Goal: Transaction & Acquisition: Book appointment/travel/reservation

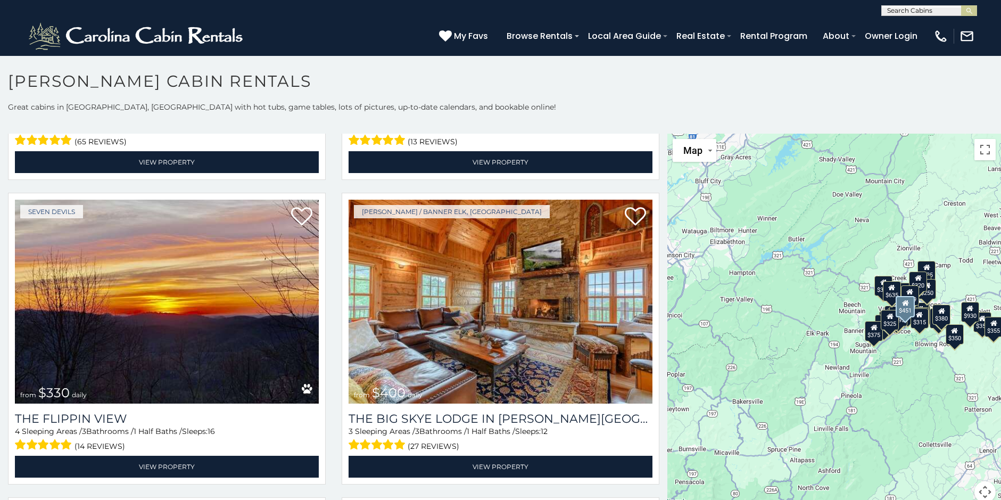
scroll to position [1491, 0]
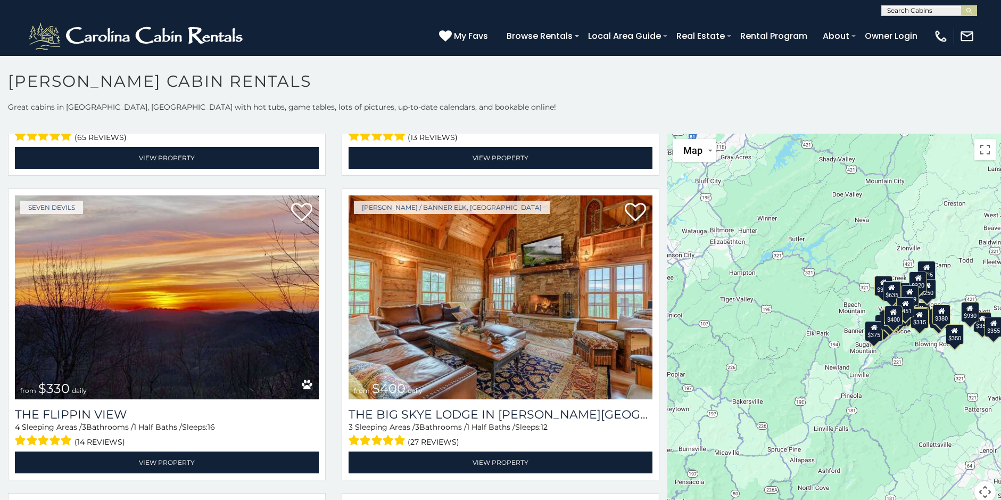
click at [927, 300] on div "$349 $480 $525 $315 $355 $635 $675 $930 $400 $451 $330 $400 $485 $460 $395 $255…" at bounding box center [835, 325] width 334 height 382
click at [926, 296] on div "$250" at bounding box center [928, 289] width 18 height 20
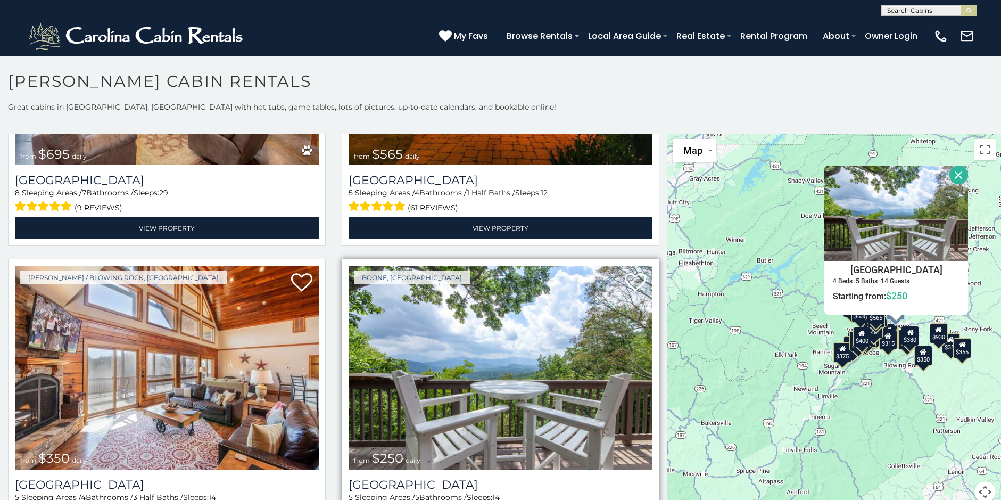
scroll to position [2662, 0]
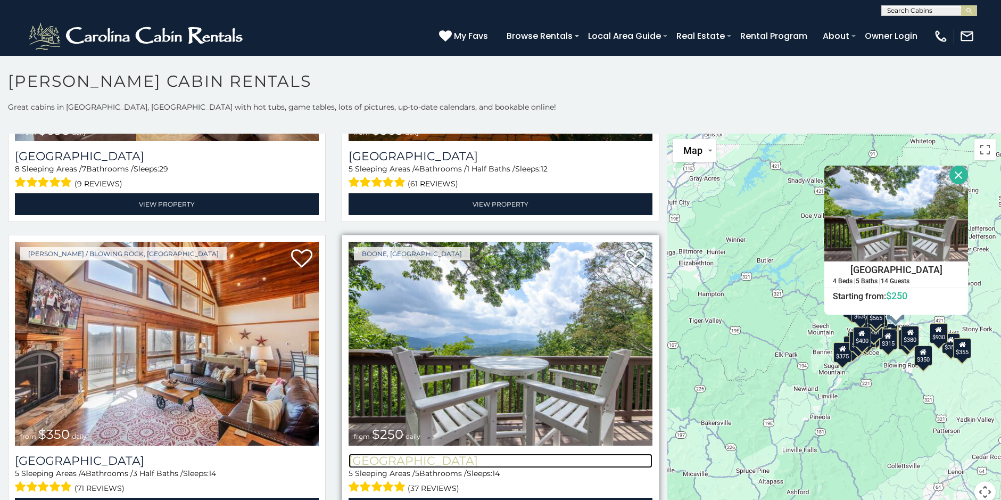
click at [402, 454] on h3 "Pinnacle View Lodge" at bounding box center [501, 461] width 304 height 14
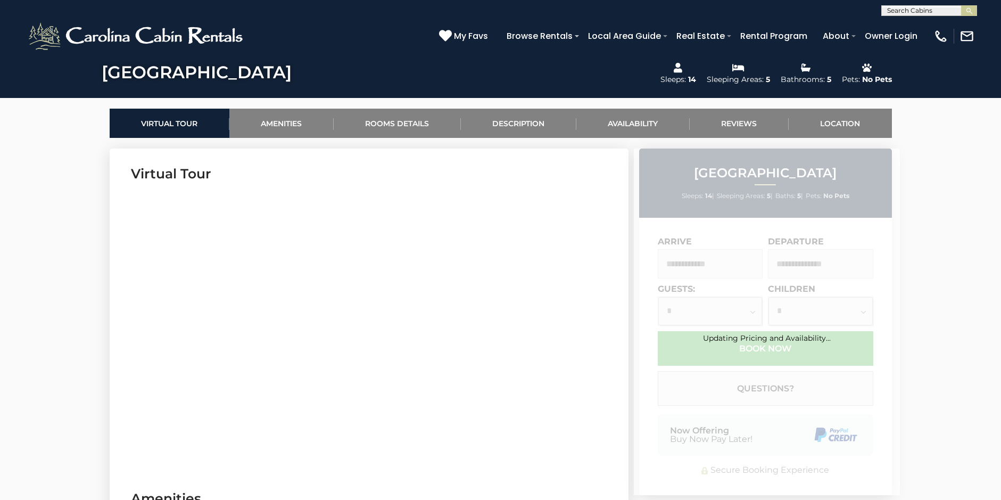
scroll to position [426, 0]
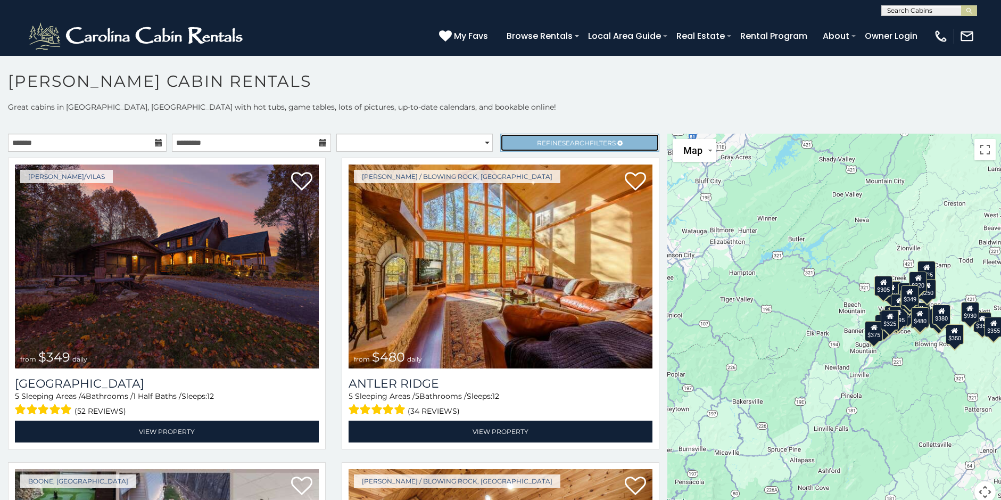
click at [551, 143] on span "Refine Search Filters" at bounding box center [576, 143] width 79 height 8
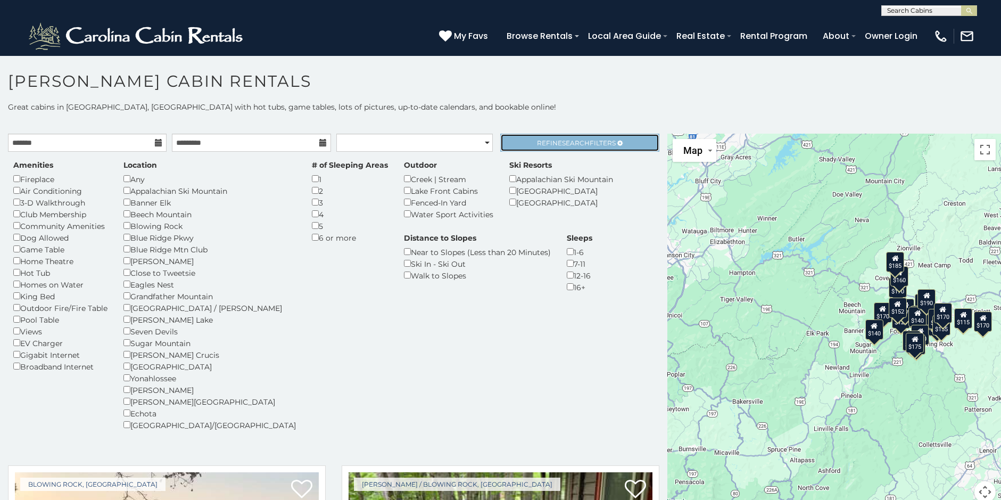
click at [562, 142] on span "Search" at bounding box center [576, 143] width 28 height 8
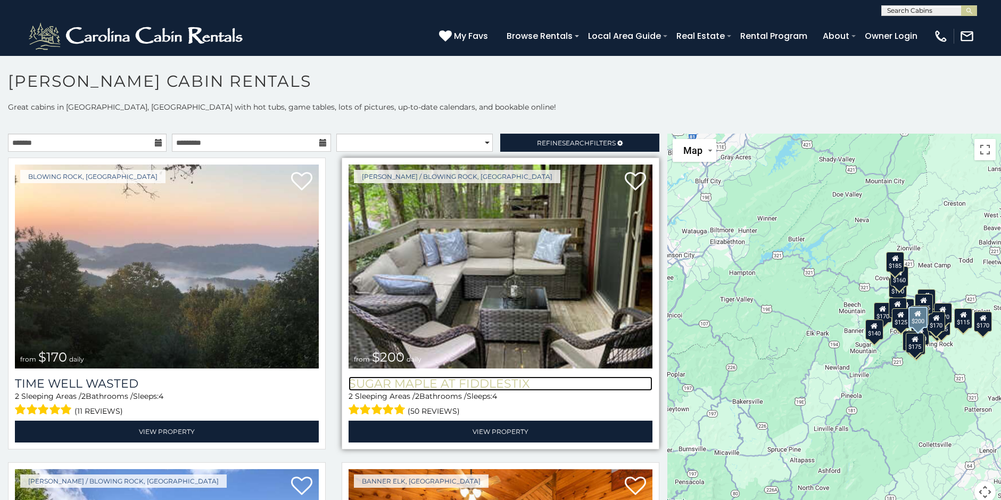
click at [412, 377] on h3 "Sugar Maple at Fiddlestix" at bounding box center [501, 383] width 304 height 14
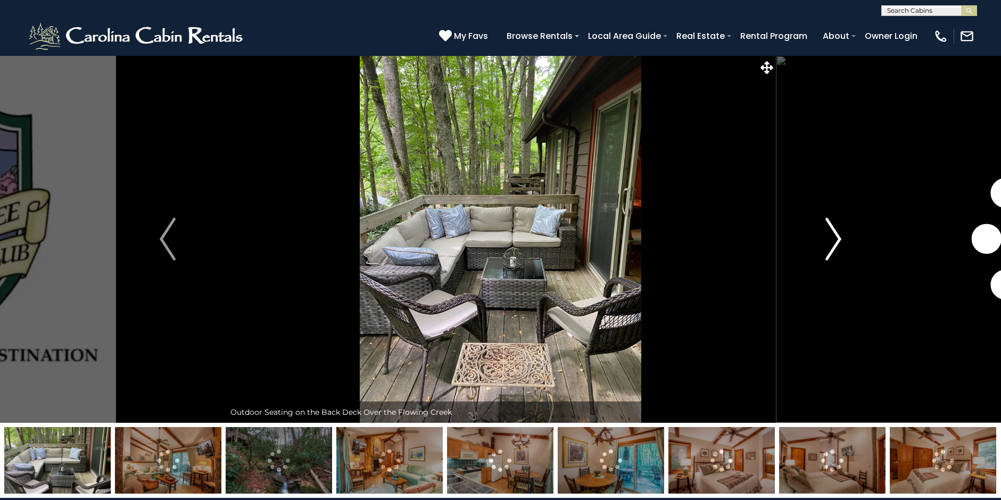
click at [835, 238] on img "Next" at bounding box center [834, 239] width 16 height 43
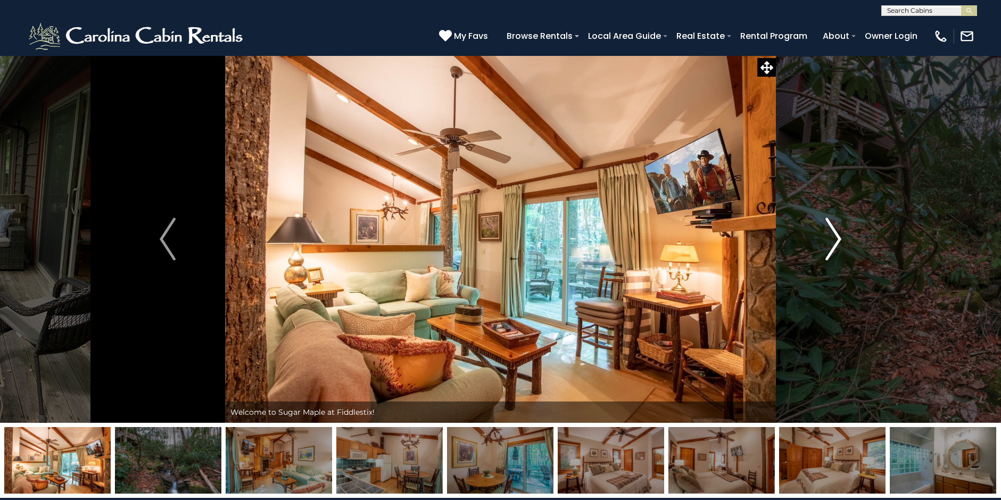
click at [835, 238] on img "Next" at bounding box center [834, 239] width 16 height 43
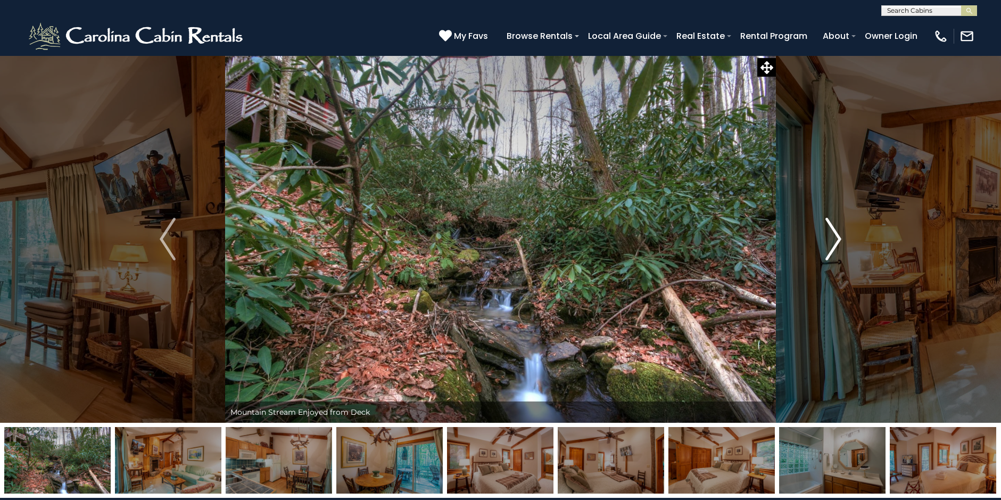
click at [835, 238] on img "Next" at bounding box center [834, 239] width 16 height 43
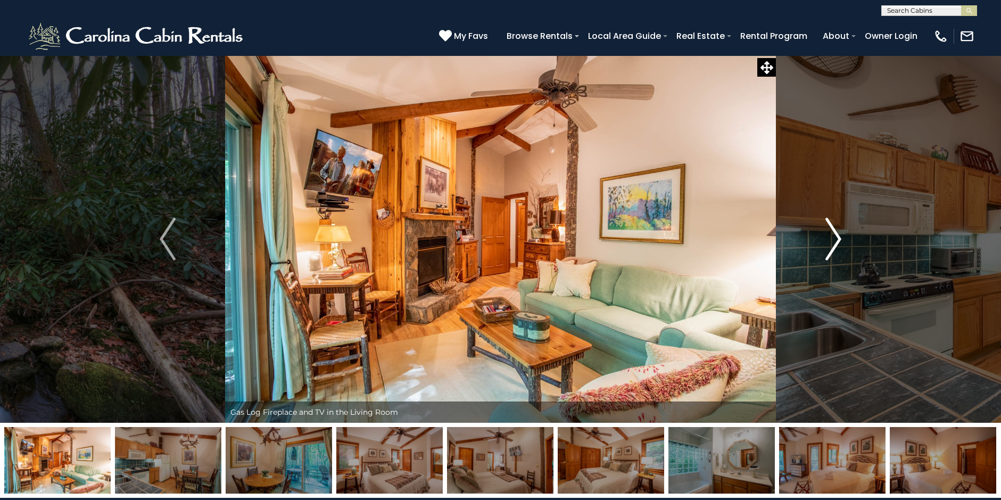
click at [835, 238] on img "Next" at bounding box center [834, 239] width 16 height 43
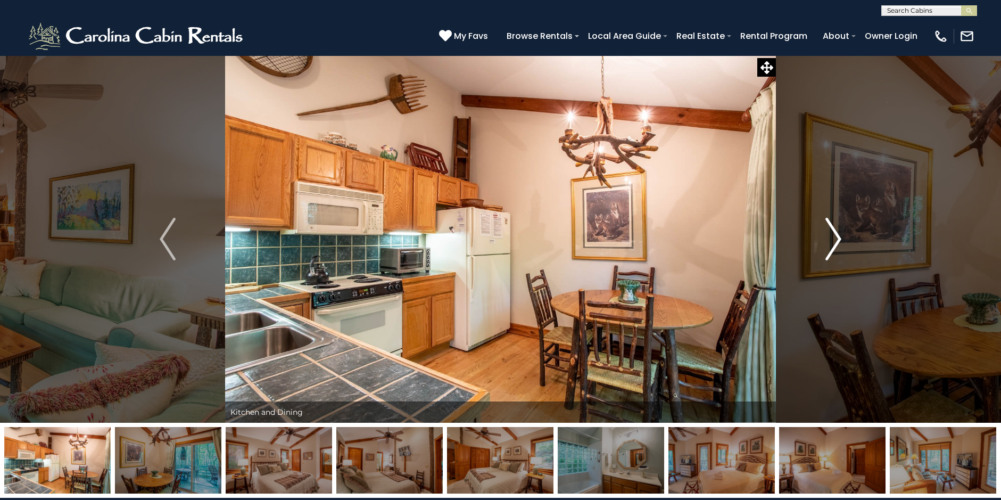
click at [835, 238] on img "Next" at bounding box center [834, 239] width 16 height 43
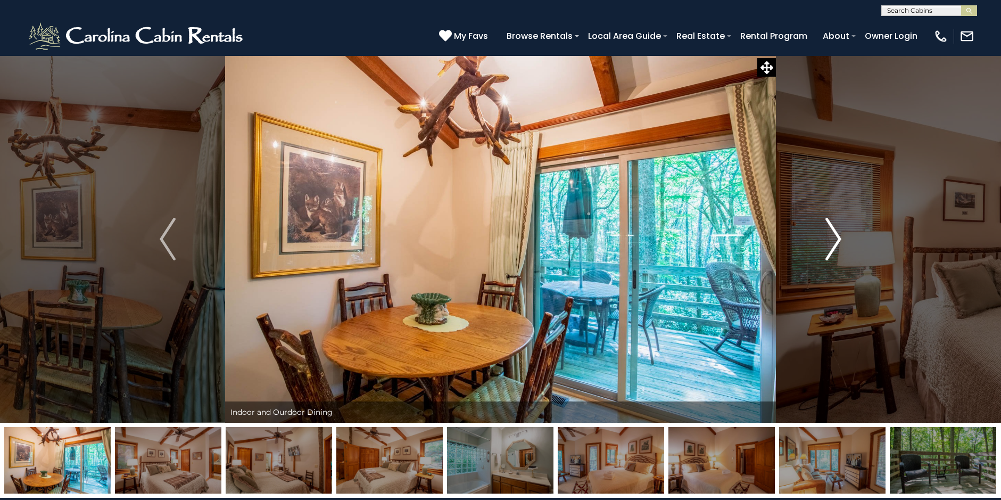
click at [835, 238] on img "Next" at bounding box center [834, 239] width 16 height 43
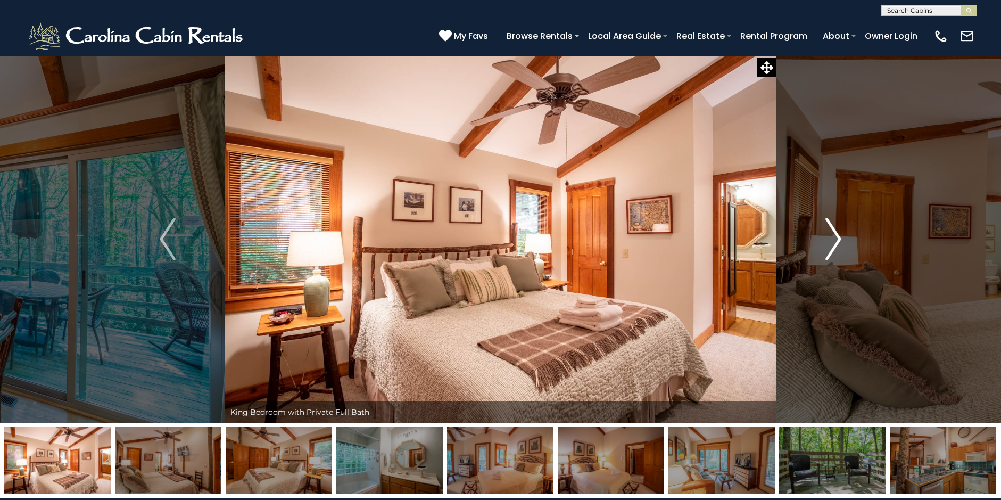
click at [835, 238] on img "Next" at bounding box center [834, 239] width 16 height 43
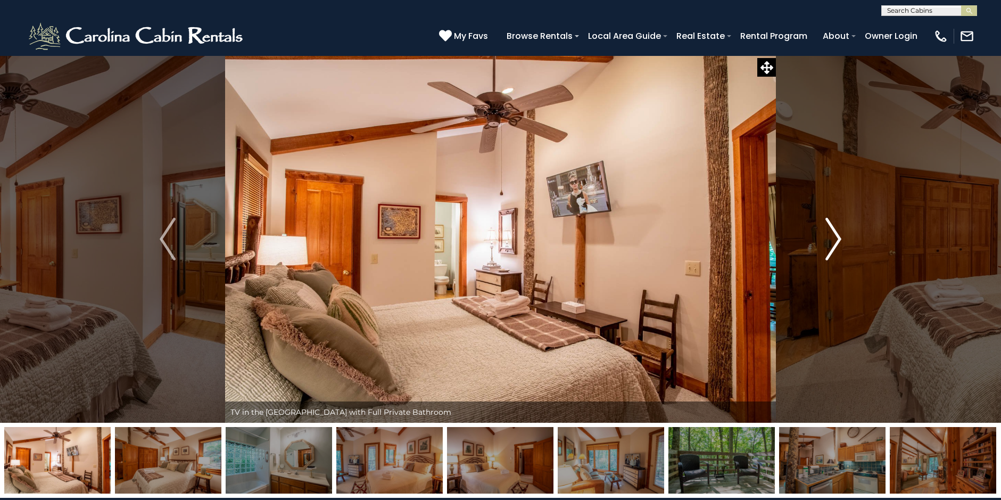
click at [835, 238] on img "Next" at bounding box center [834, 239] width 16 height 43
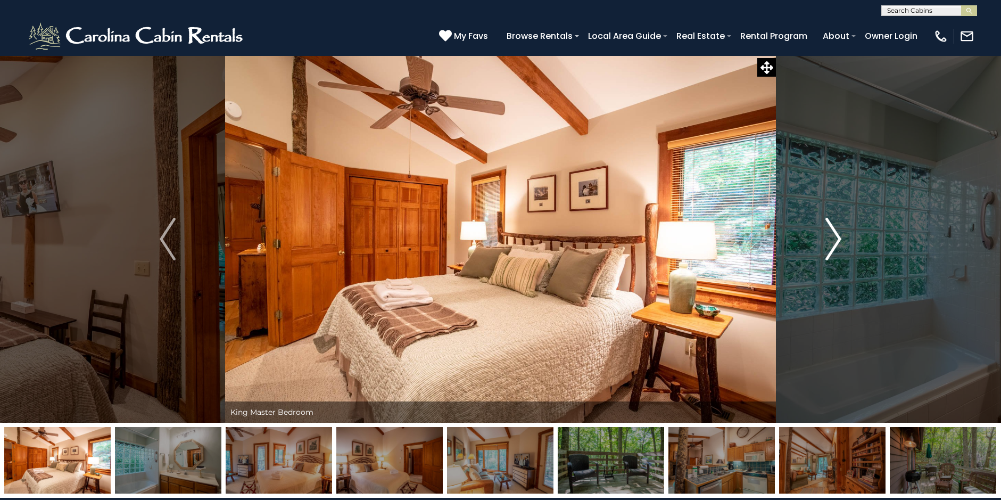
click at [835, 238] on img "Next" at bounding box center [834, 239] width 16 height 43
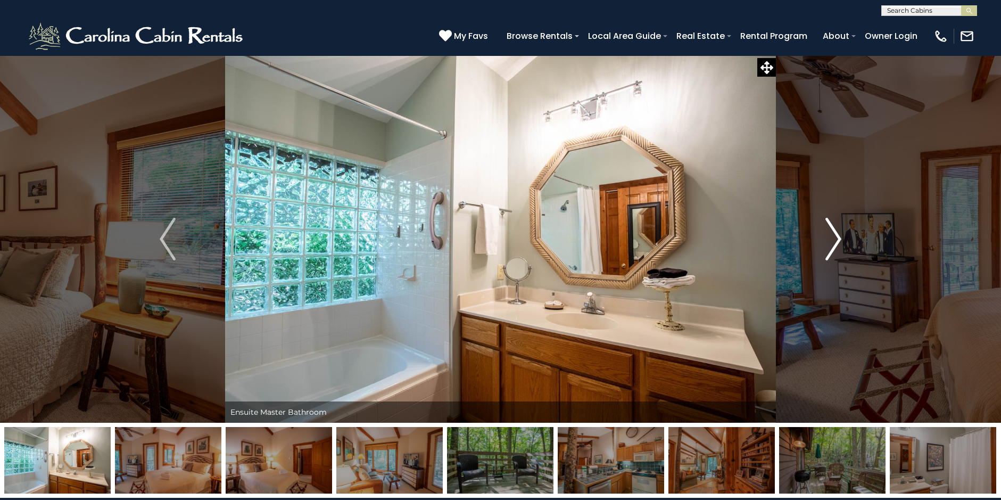
click at [835, 238] on img "Next" at bounding box center [834, 239] width 16 height 43
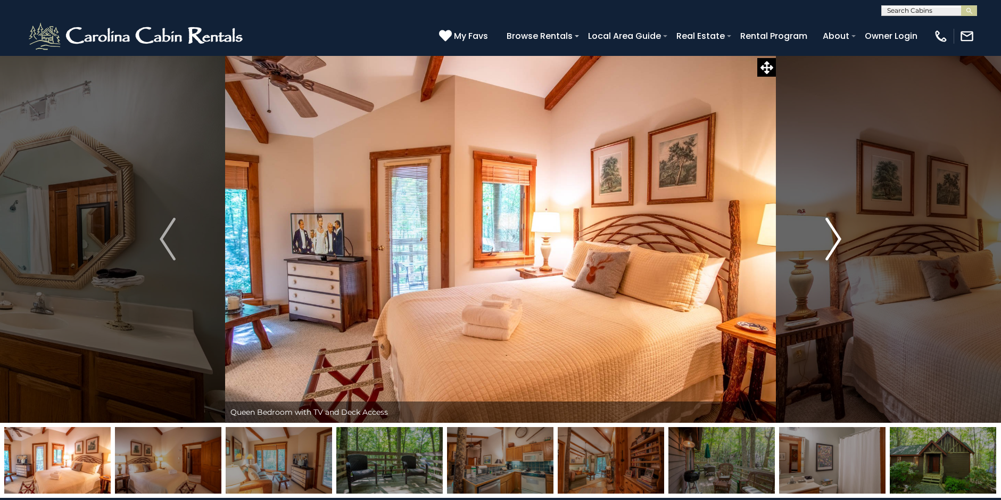
click at [835, 238] on img "Next" at bounding box center [834, 239] width 16 height 43
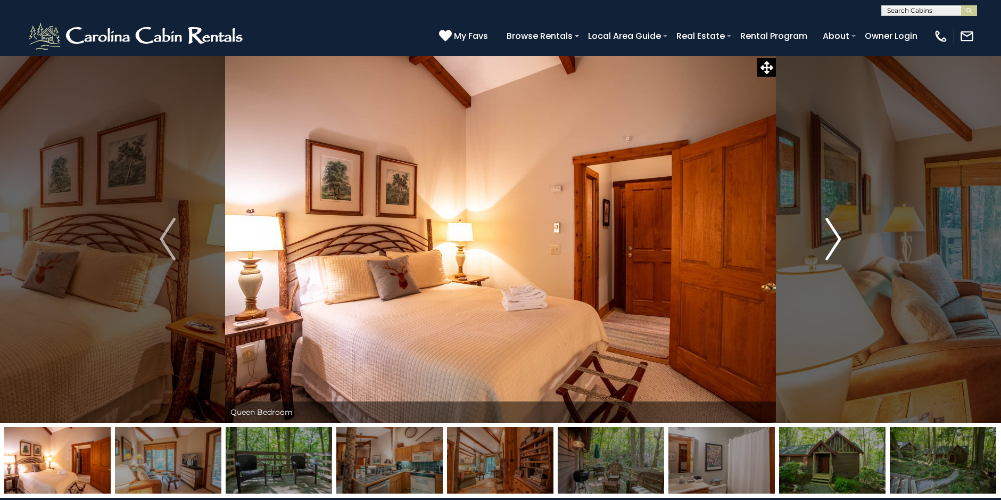
click at [835, 238] on img "Next" at bounding box center [834, 239] width 16 height 43
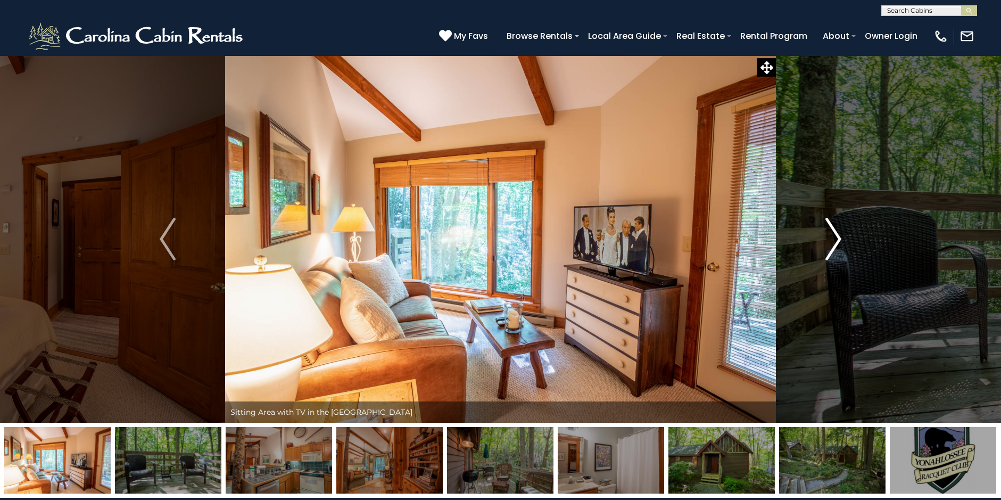
click at [835, 238] on img "Next" at bounding box center [834, 239] width 16 height 43
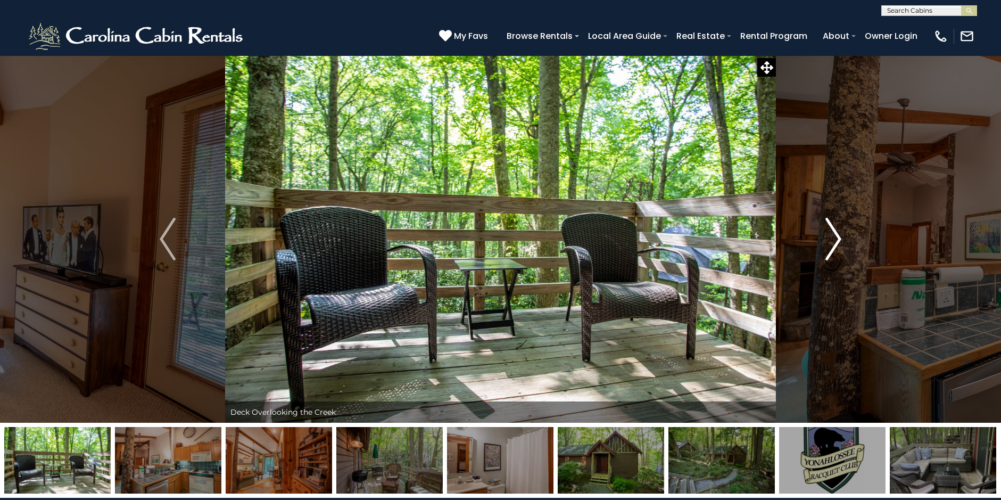
click at [835, 238] on img "Next" at bounding box center [834, 239] width 16 height 43
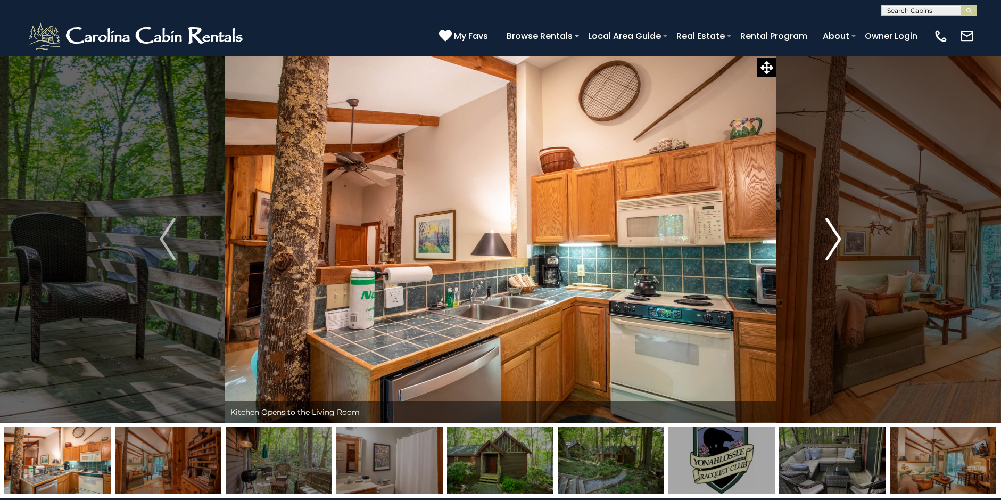
click at [835, 238] on img "Next" at bounding box center [834, 239] width 16 height 43
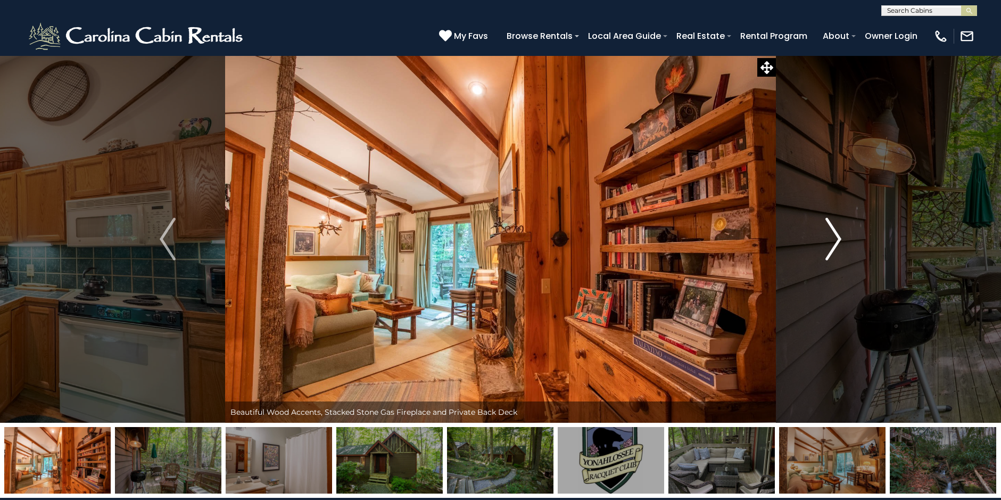
click at [835, 238] on img "Next" at bounding box center [834, 239] width 16 height 43
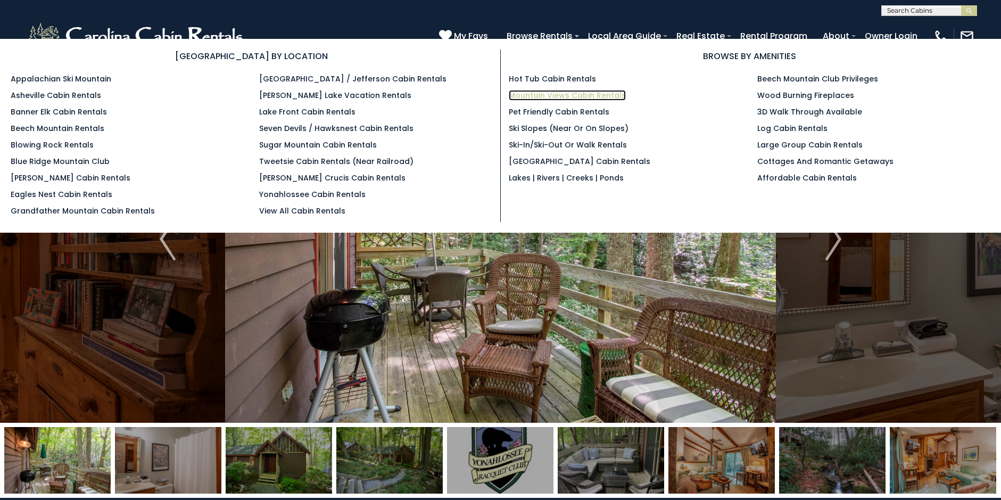
click at [515, 92] on link "Mountain Views Cabin Rentals" at bounding box center [567, 95] width 117 height 11
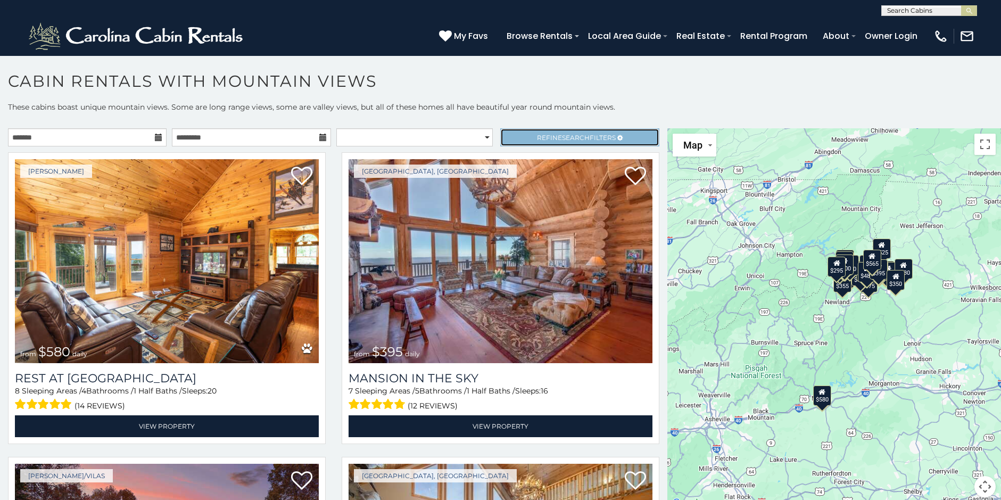
click at [549, 136] on span "Refine Search Filters" at bounding box center [576, 138] width 79 height 8
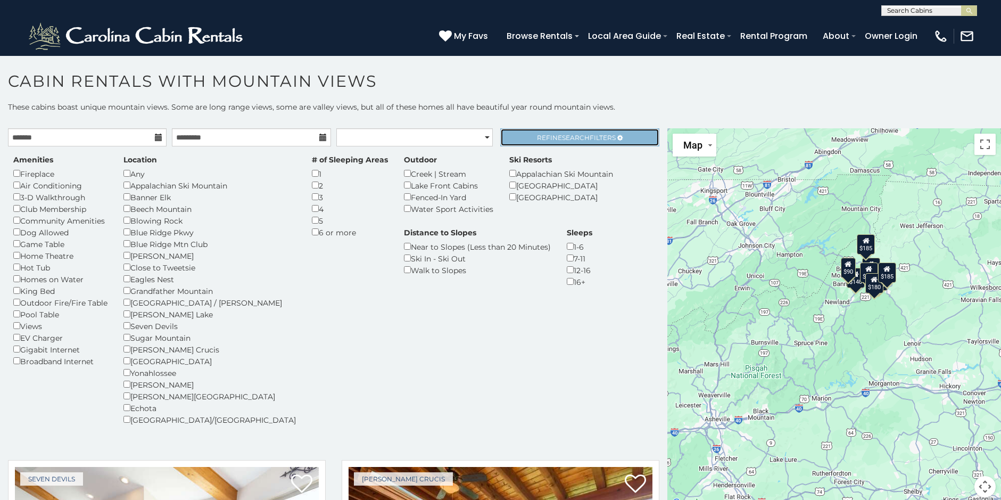
click at [528, 134] on link "Refine Search Filters" at bounding box center [579, 137] width 159 height 18
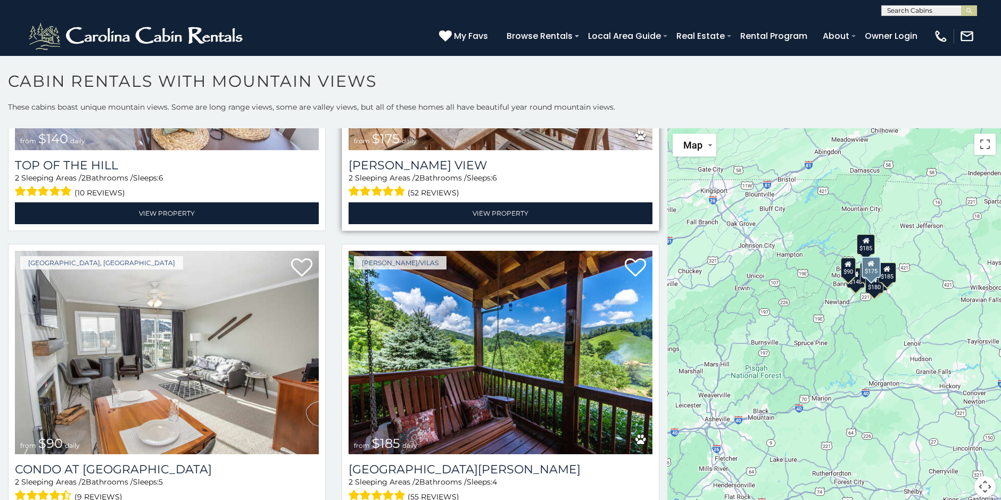
scroll to position [266, 0]
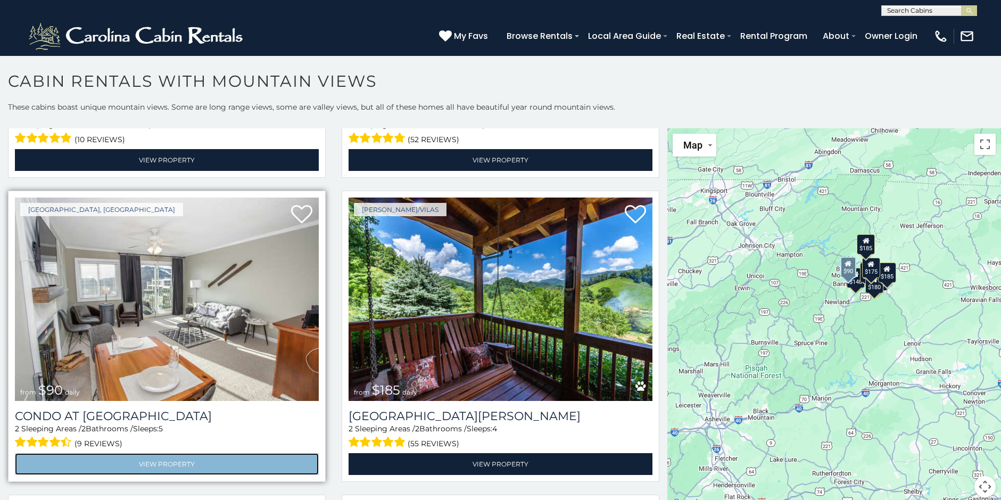
click at [87, 454] on link "View Property" at bounding box center [167, 464] width 304 height 22
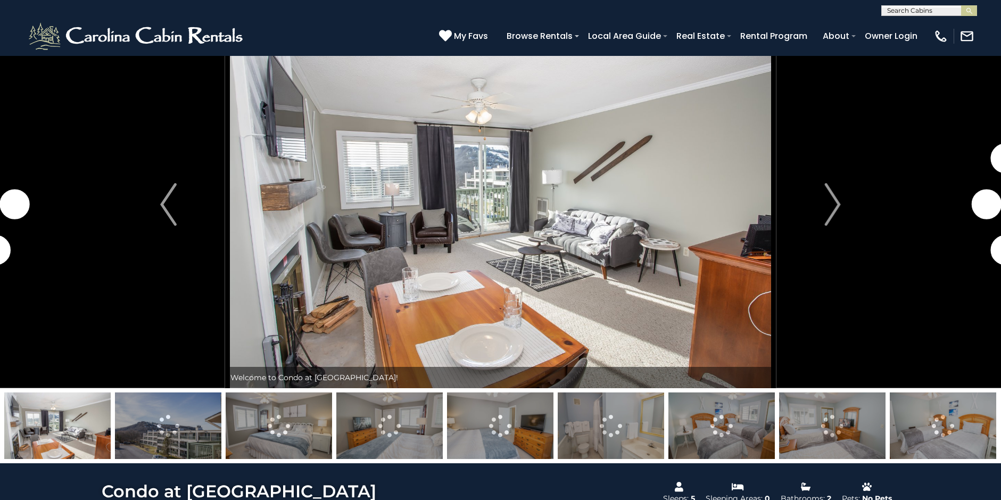
scroll to position [106, 0]
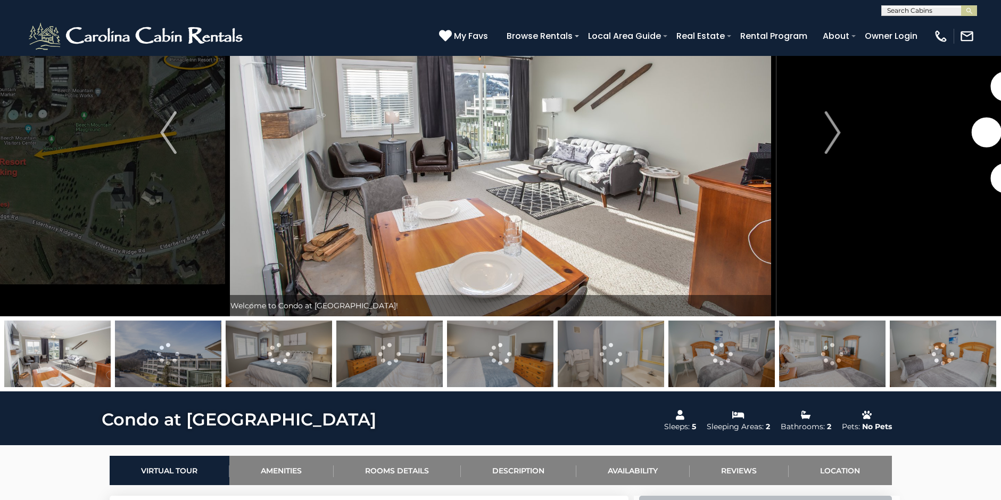
click at [183, 357] on img at bounding box center [168, 353] width 106 height 67
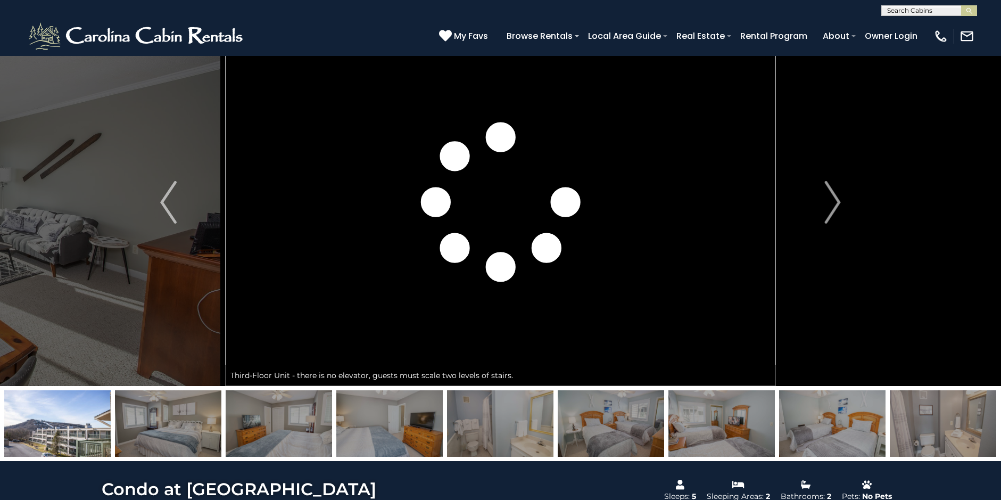
scroll to position [53, 0]
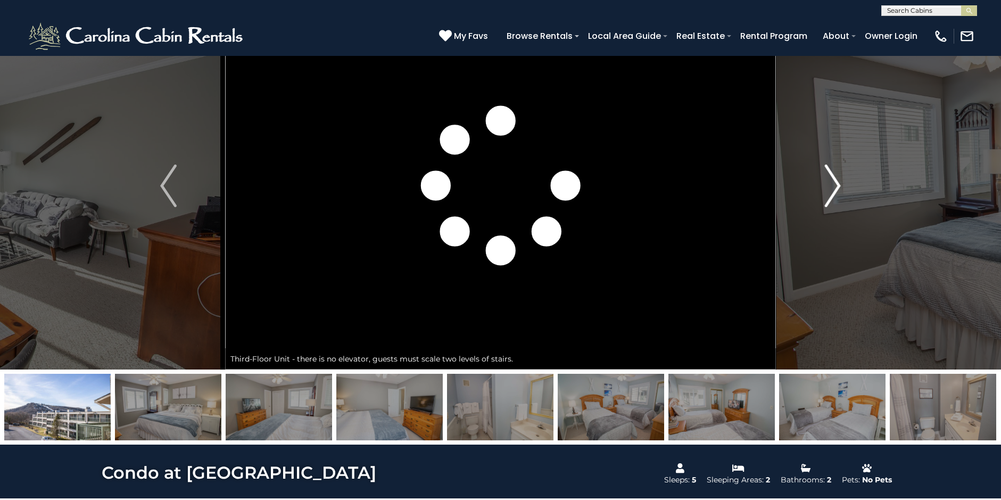
click at [836, 182] on img "Next" at bounding box center [833, 185] width 16 height 43
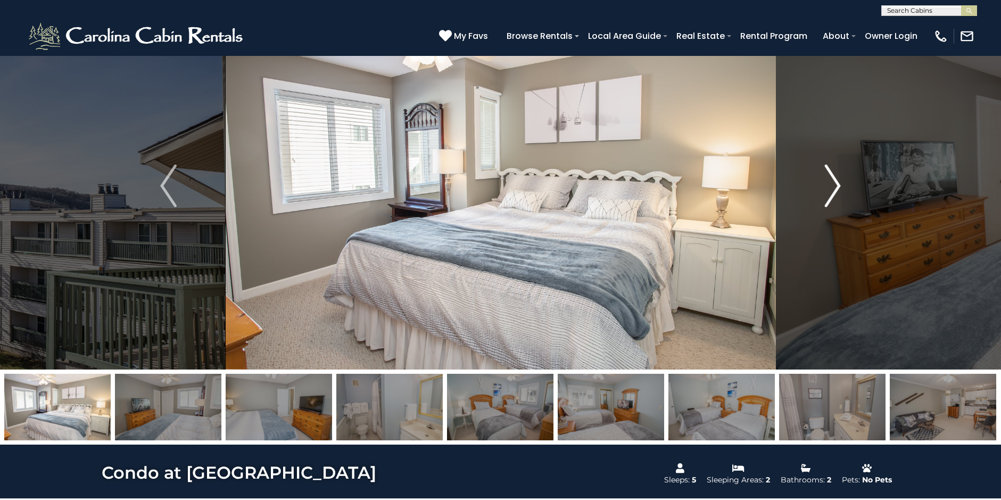
click at [836, 182] on img "Next" at bounding box center [833, 185] width 16 height 43
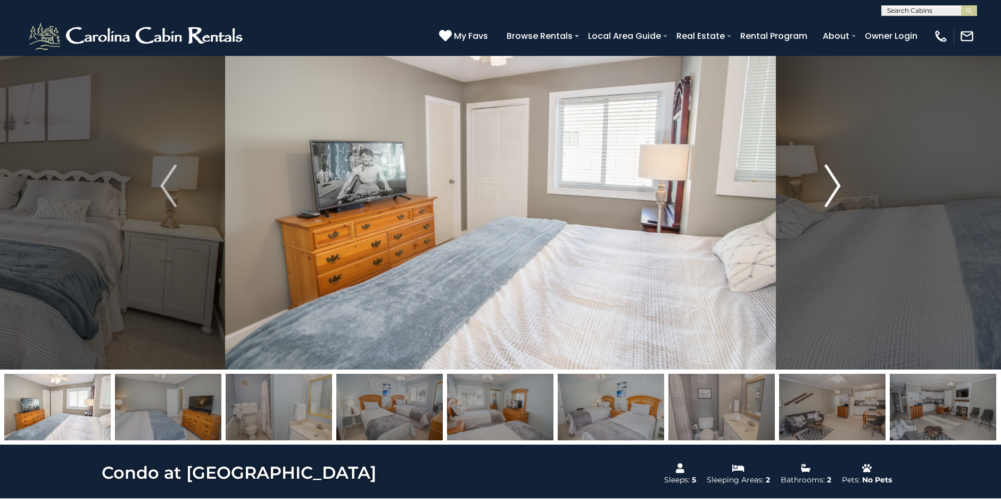
click at [836, 182] on img "Next" at bounding box center [833, 185] width 16 height 43
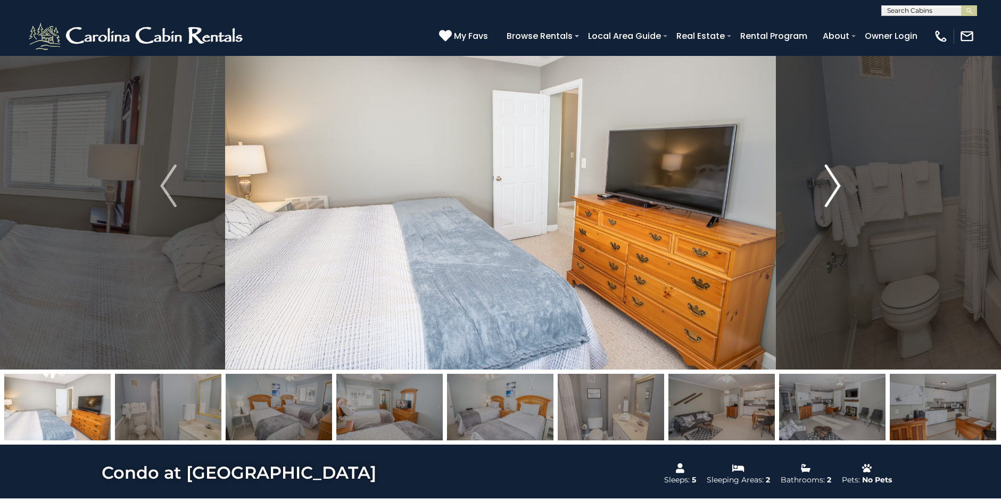
click at [836, 182] on img "Next" at bounding box center [833, 185] width 16 height 43
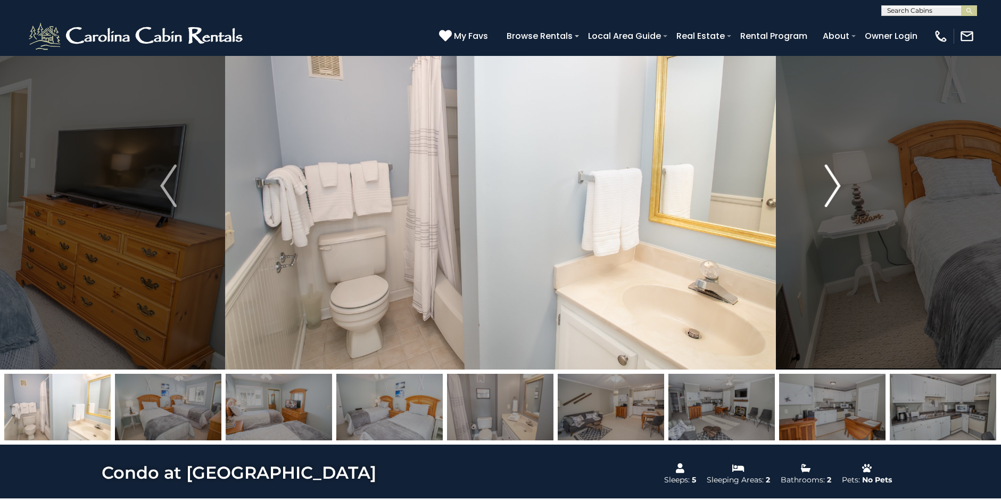
click at [836, 182] on img "Next" at bounding box center [833, 185] width 16 height 43
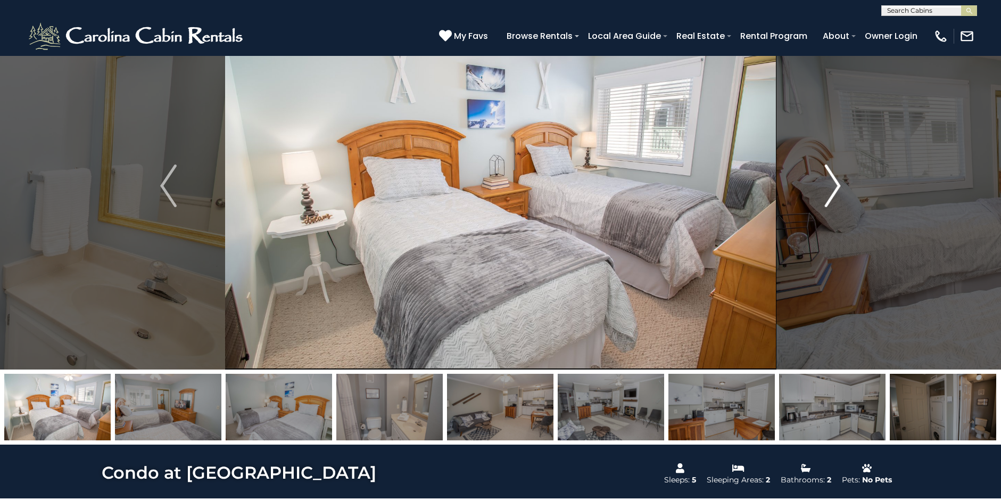
click at [836, 182] on img "Next" at bounding box center [833, 185] width 16 height 43
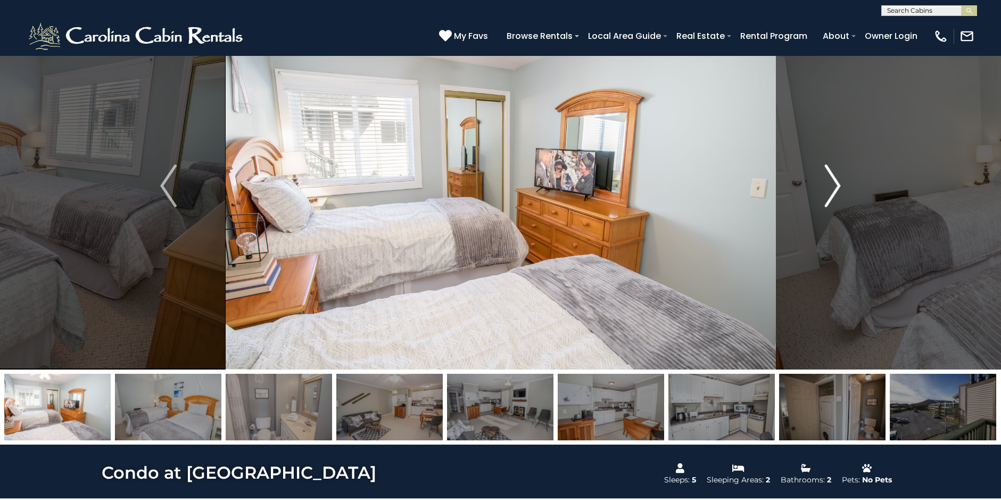
click at [836, 182] on img "Next" at bounding box center [833, 185] width 16 height 43
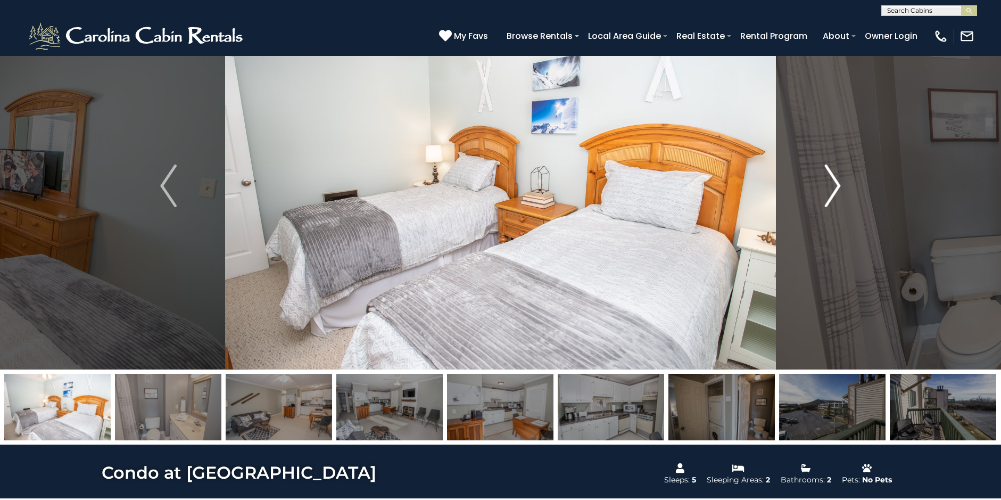
click at [836, 182] on img "Next" at bounding box center [833, 185] width 16 height 43
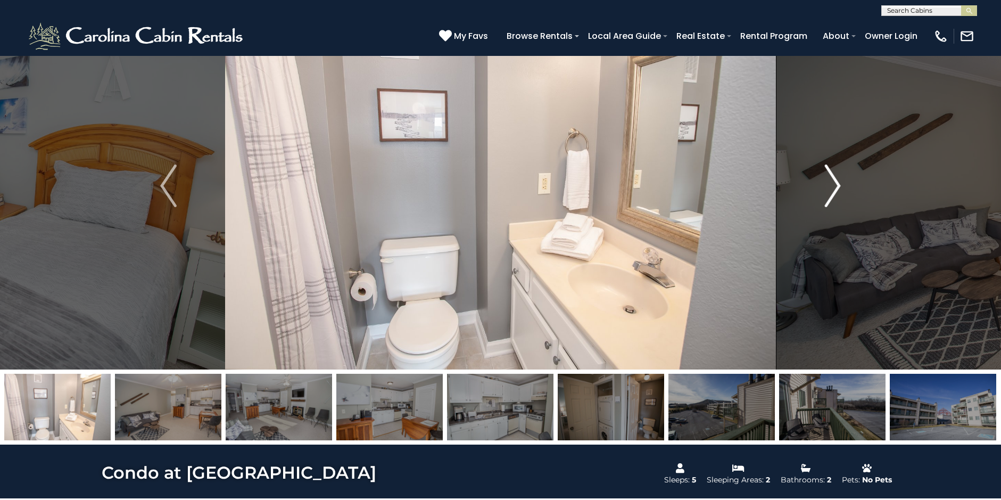
click at [836, 182] on img "Next" at bounding box center [833, 185] width 16 height 43
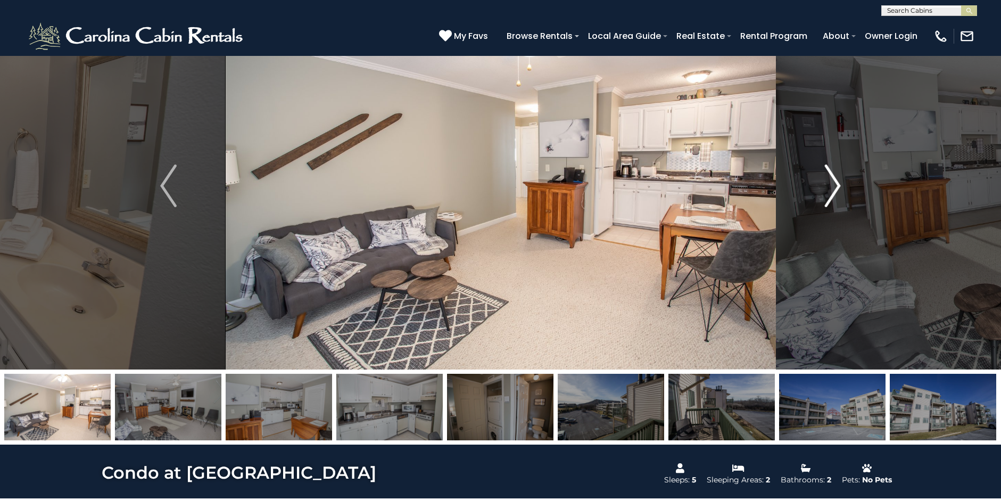
click at [836, 182] on img "Next" at bounding box center [833, 185] width 16 height 43
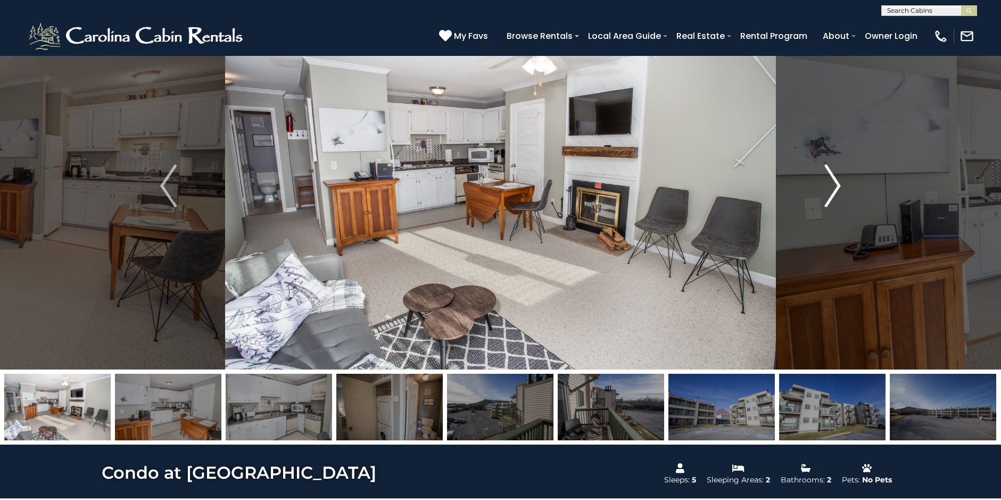
click at [836, 182] on img "Next" at bounding box center [833, 185] width 16 height 43
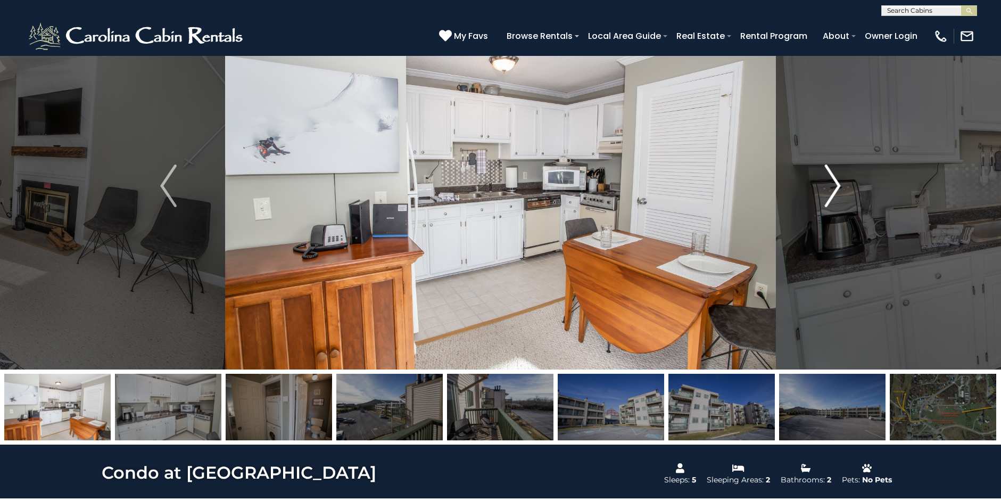
click at [836, 182] on img "Next" at bounding box center [833, 185] width 16 height 43
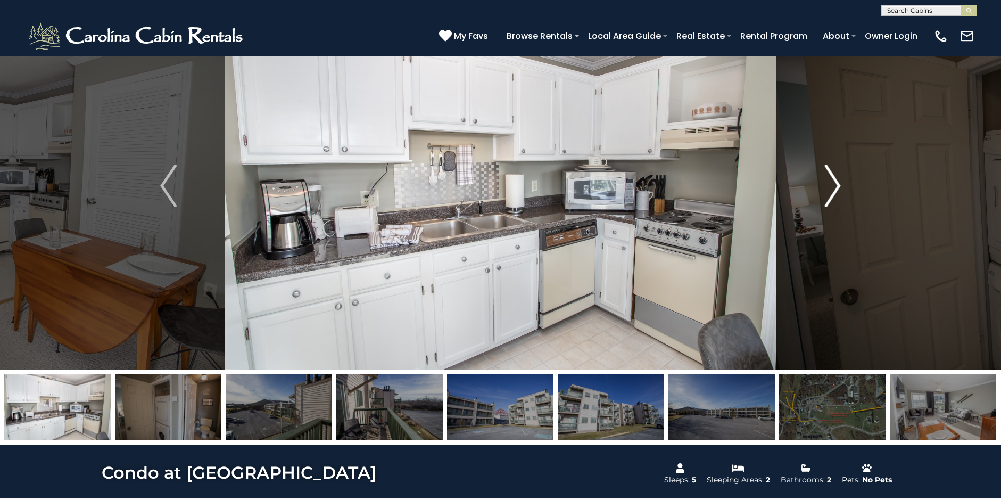
click at [836, 182] on img "Next" at bounding box center [833, 185] width 16 height 43
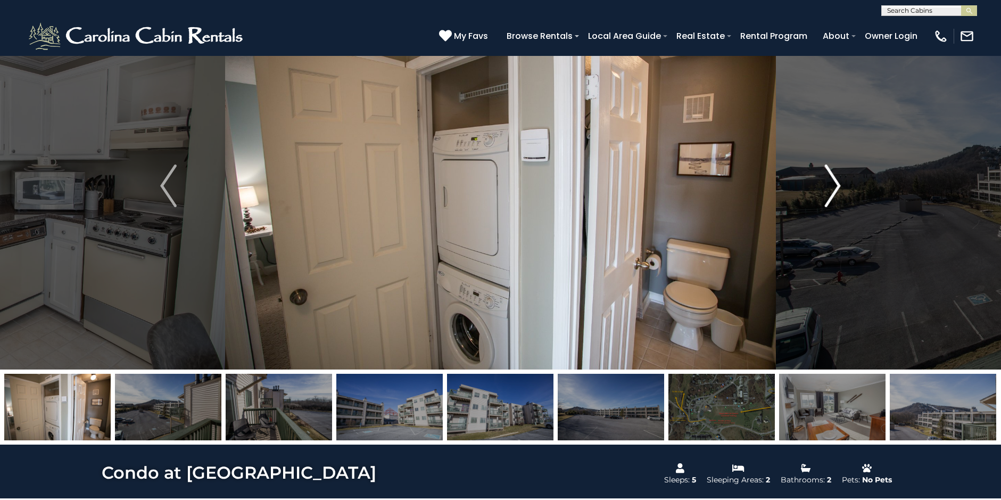
click at [836, 182] on img "Next" at bounding box center [833, 185] width 16 height 43
